Goal: Navigation & Orientation: Find specific page/section

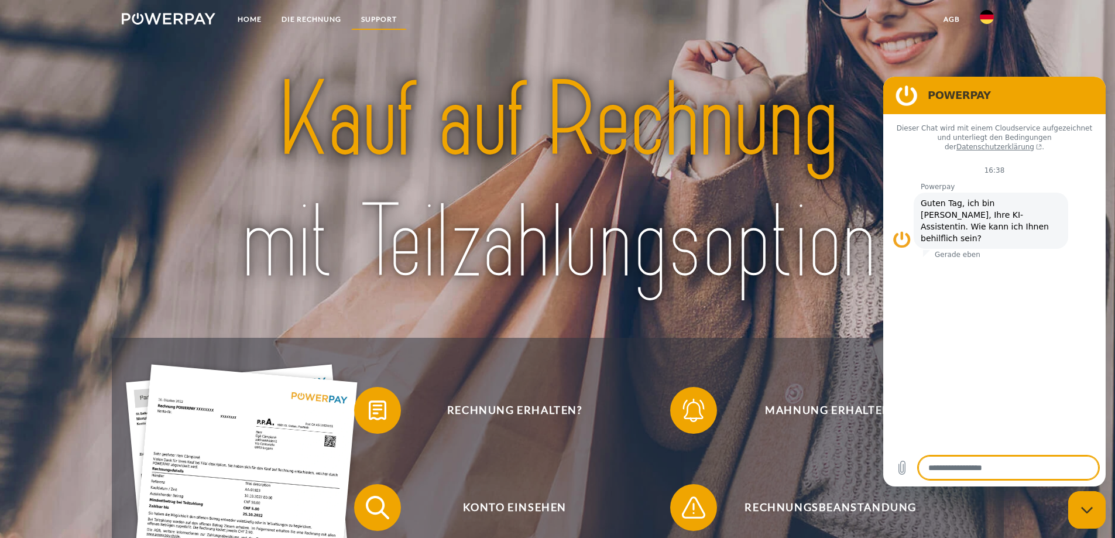
click at [376, 16] on link "SUPPORT" at bounding box center [379, 19] width 56 height 21
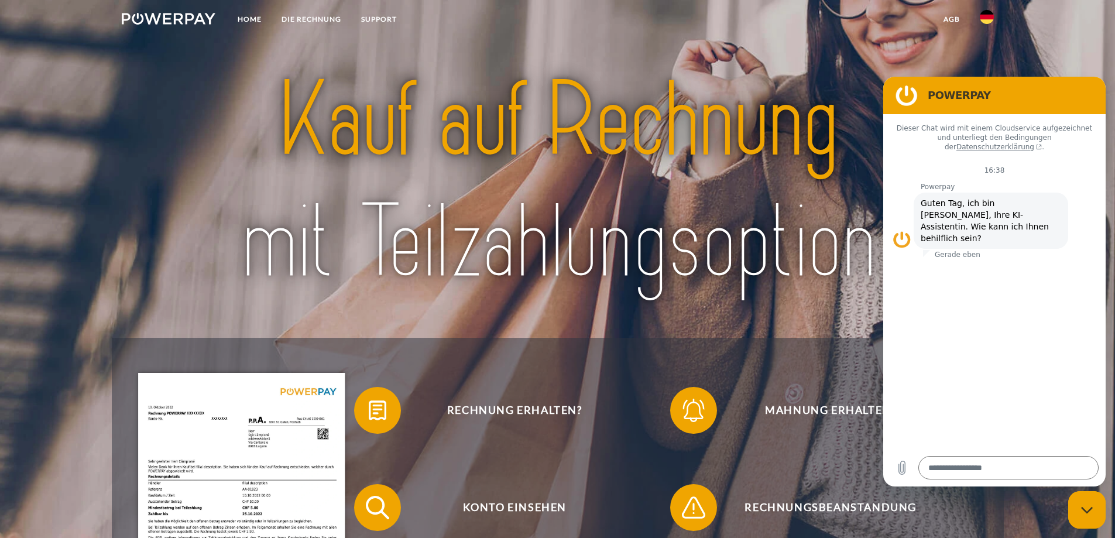
click at [183, 121] on img at bounding box center [558, 182] width 786 height 256
click at [649, 73] on img at bounding box center [558, 182] width 786 height 256
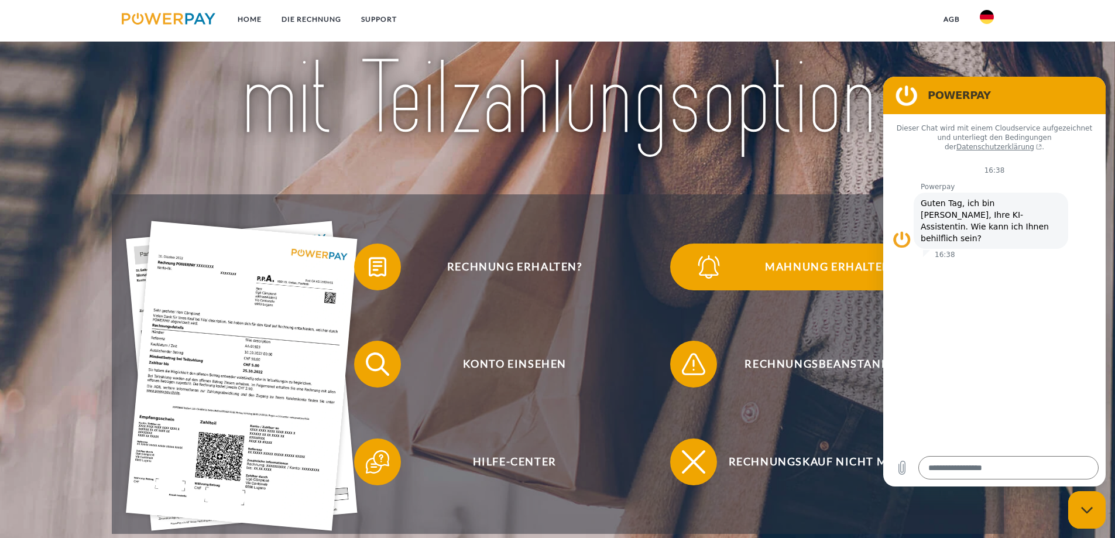
scroll to position [59, 0]
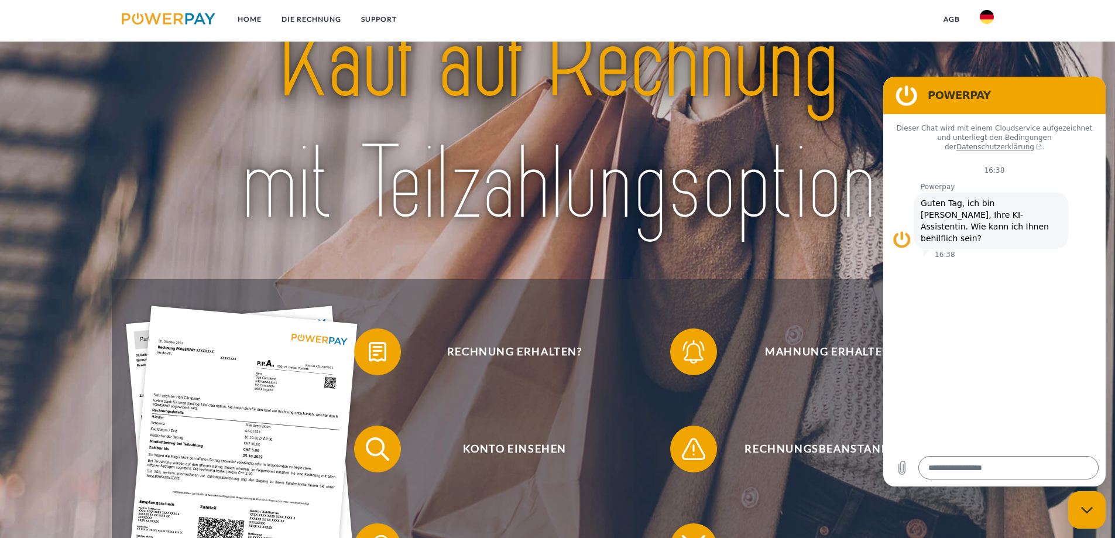
click at [946, 16] on link "agb" at bounding box center [952, 19] width 36 height 21
click at [561, 20] on nav "Home DIE RECHNUNG SUPPORT agb" at bounding box center [557, 21] width 1115 height 42
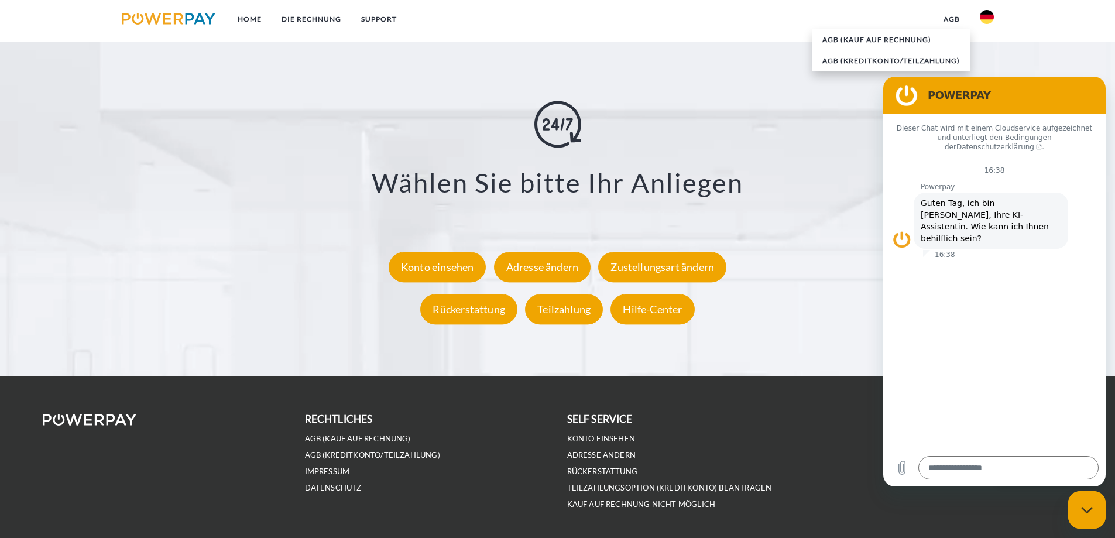
scroll to position [2110, 0]
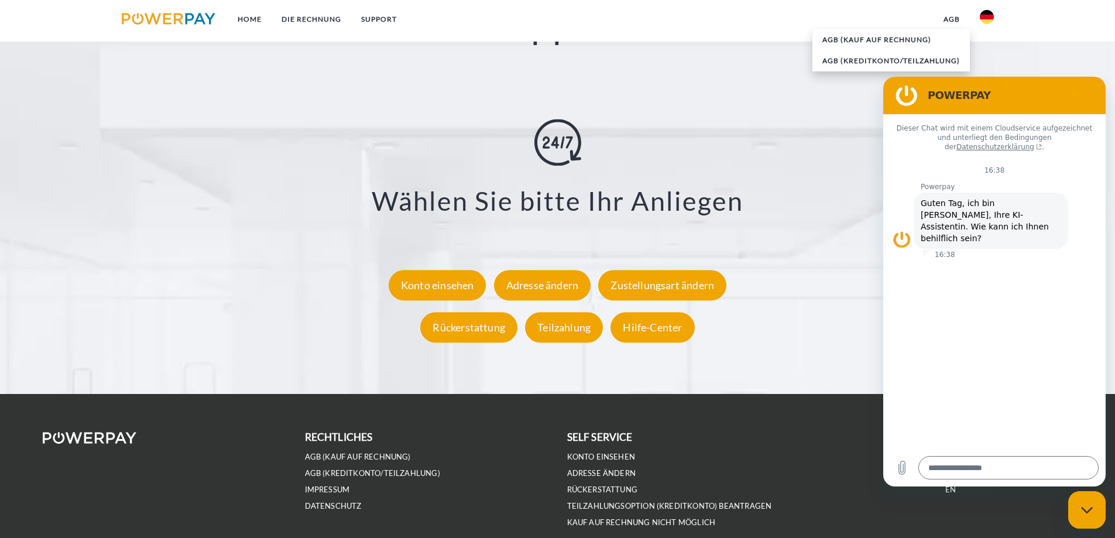
click at [1096, 516] on div "Messaging-Fenster schließen" at bounding box center [1087, 509] width 35 height 35
type textarea "*"
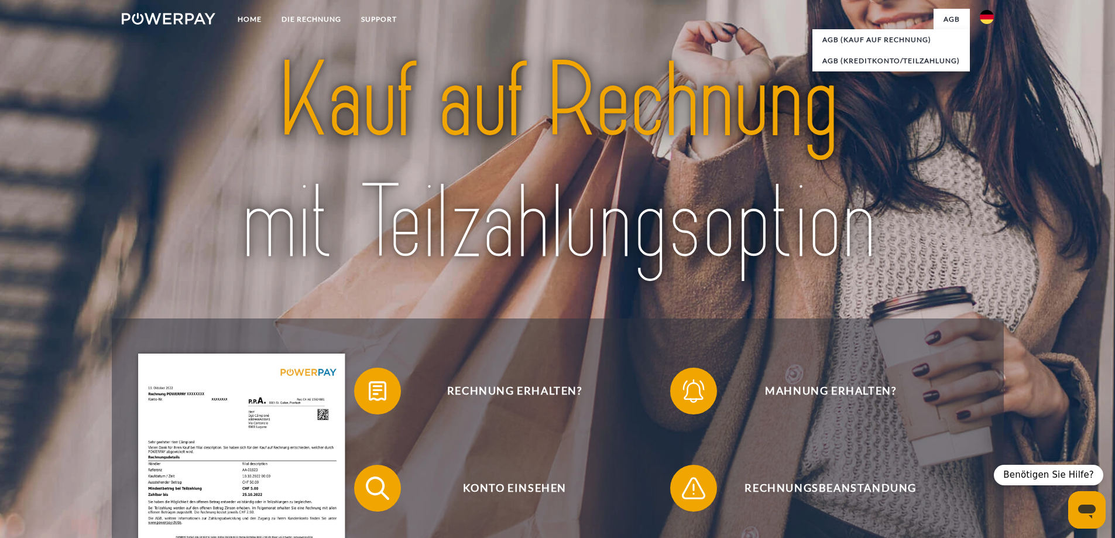
scroll to position [0, 0]
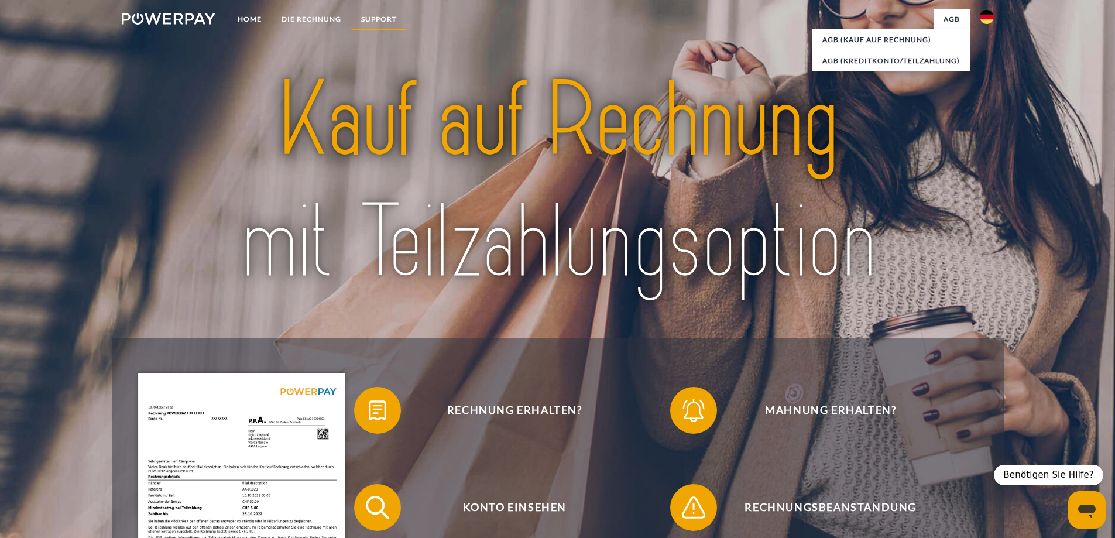
click at [374, 19] on link "SUPPORT" at bounding box center [379, 19] width 56 height 21
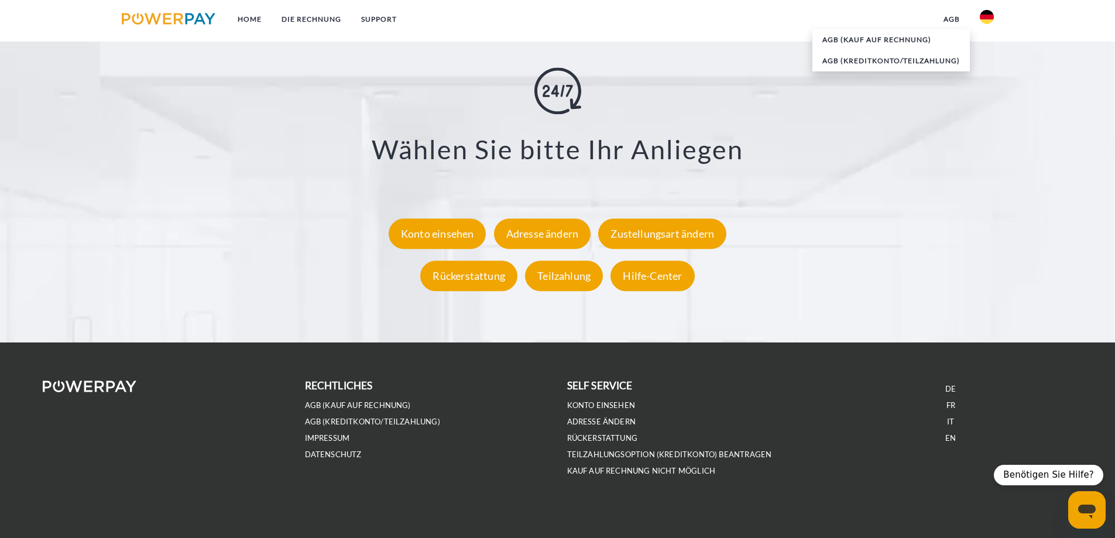
scroll to position [2169, 0]
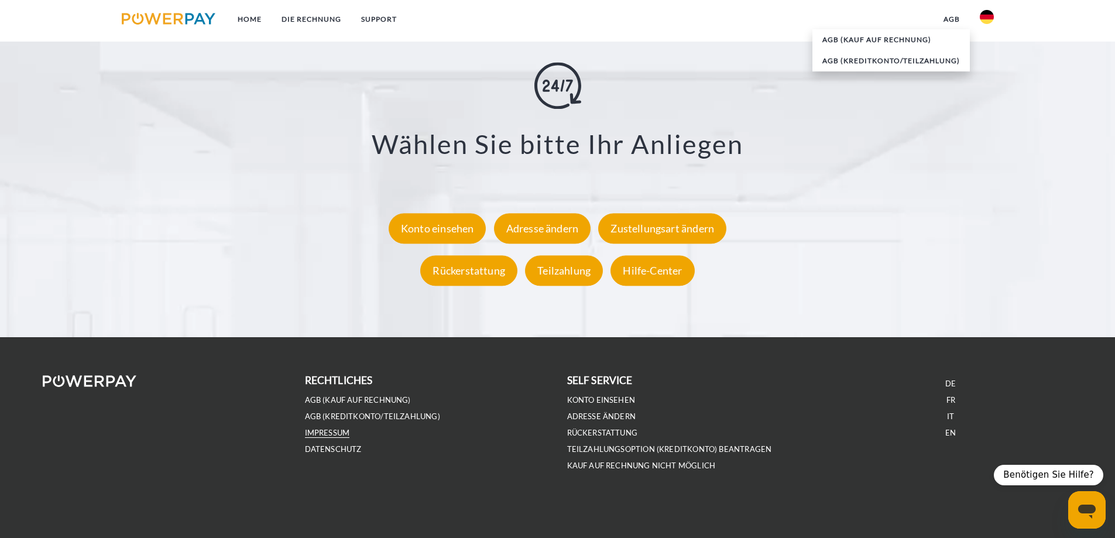
click at [324, 432] on link "IMPRESSUM" at bounding box center [327, 433] width 45 height 10
